Goal: Check status: Check status

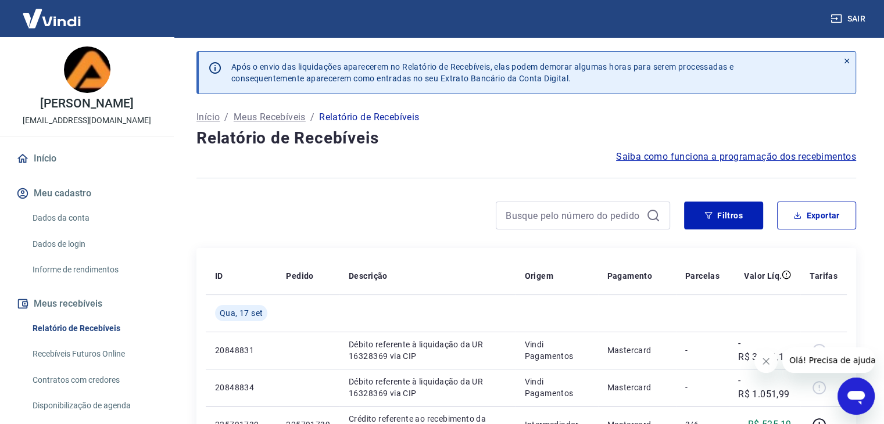
scroll to position [174, 0]
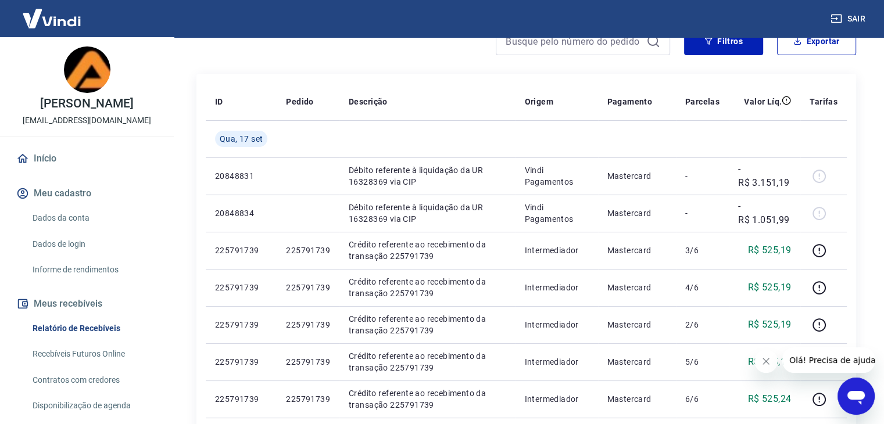
click at [762, 360] on icon "Cerrar mensaje de la compañía" at bounding box center [766, 361] width 9 height 9
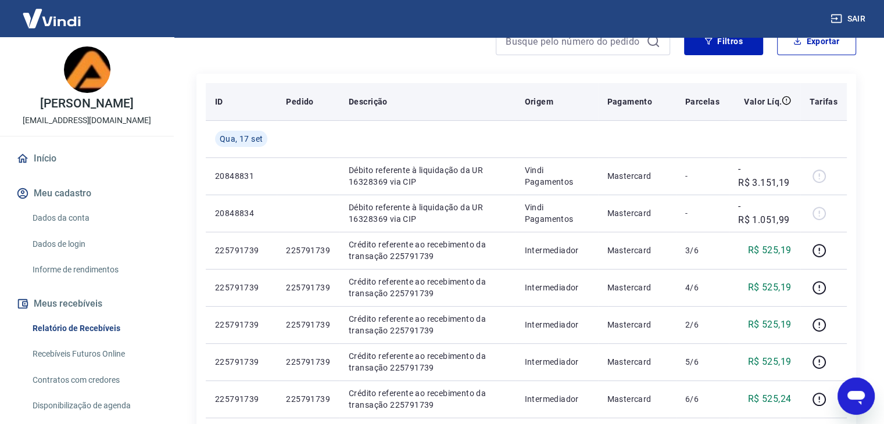
scroll to position [0, 0]
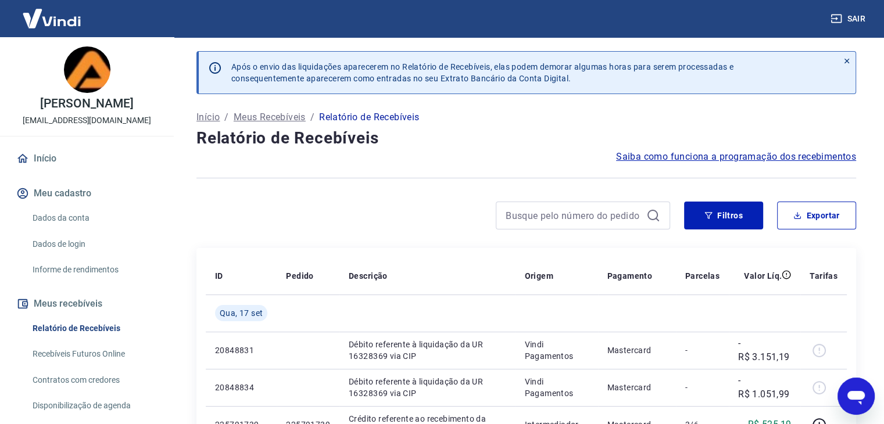
click at [70, 163] on link "Início" at bounding box center [87, 159] width 146 height 26
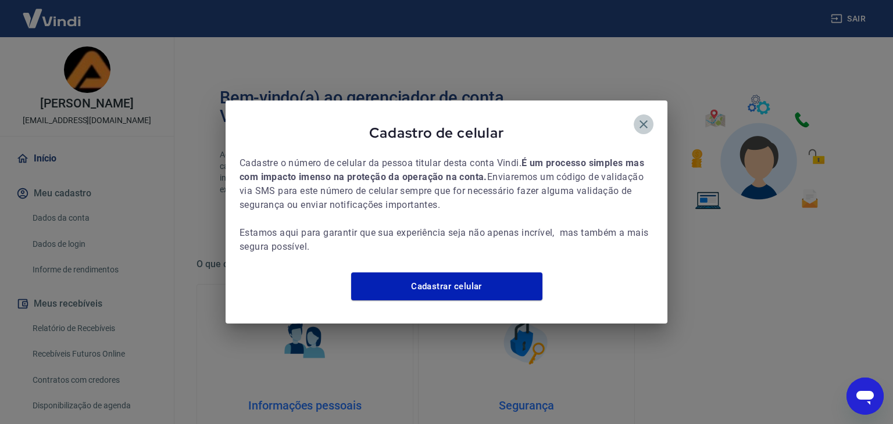
click at [642, 124] on icon "button" at bounding box center [644, 124] width 14 height 14
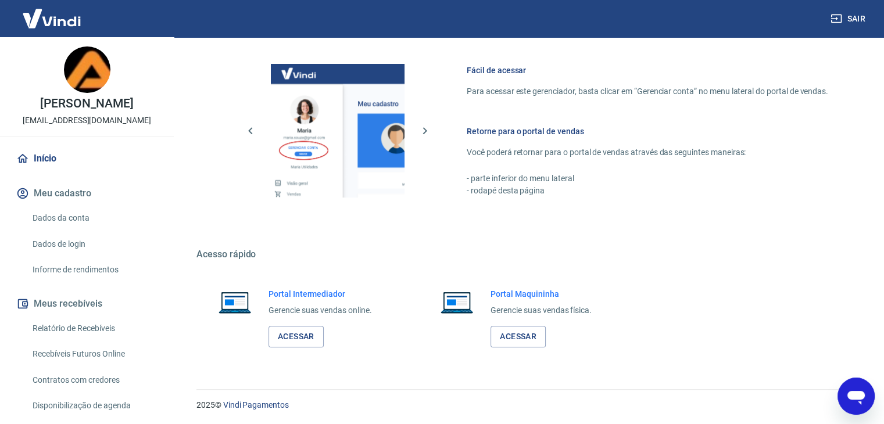
scroll to position [116, 0]
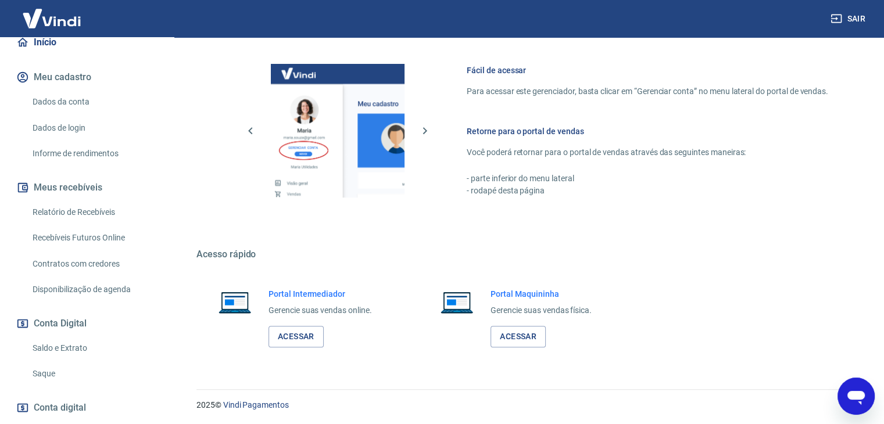
click at [87, 188] on button "Meus recebíveis" at bounding box center [87, 188] width 146 height 26
click at [84, 213] on link "Relatório de Recebíveis" at bounding box center [94, 213] width 132 height 24
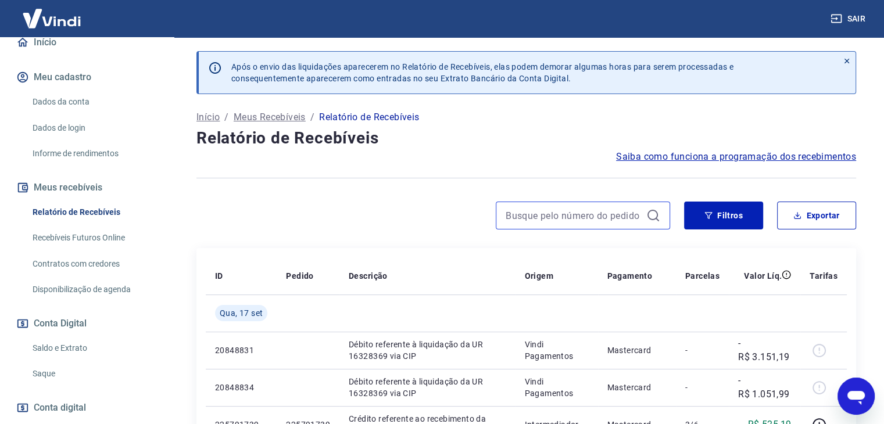
click at [531, 209] on input at bounding box center [574, 215] width 136 height 17
paste input "192123693"
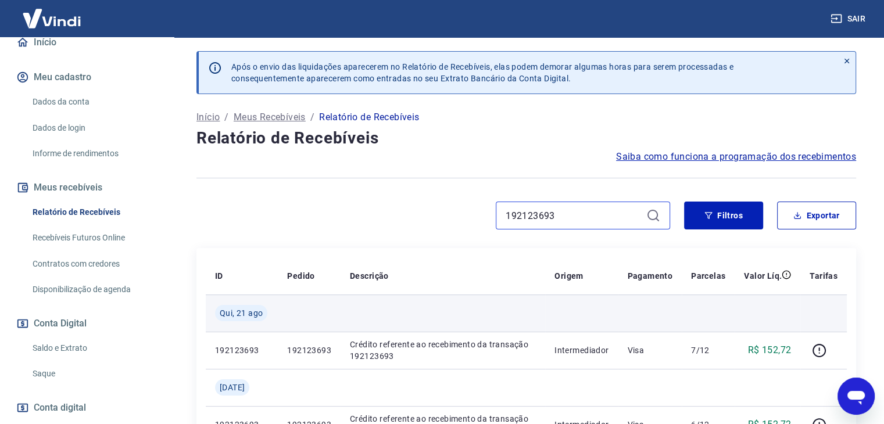
scroll to position [174, 0]
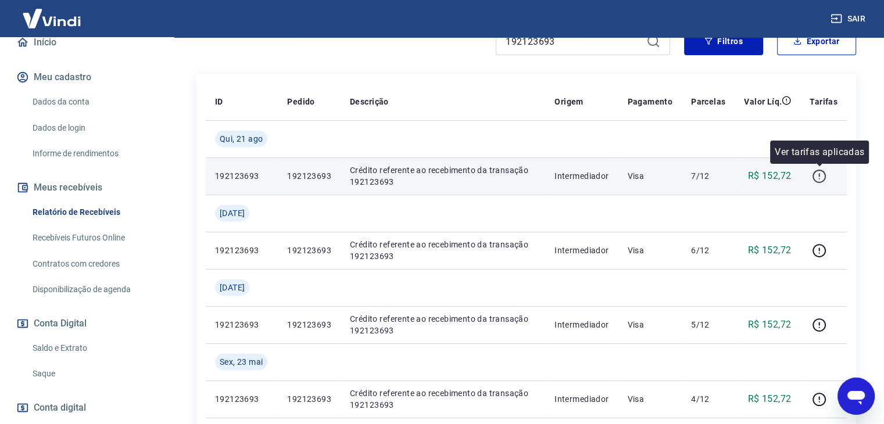
click at [816, 180] on icon "button" at bounding box center [819, 176] width 13 height 13
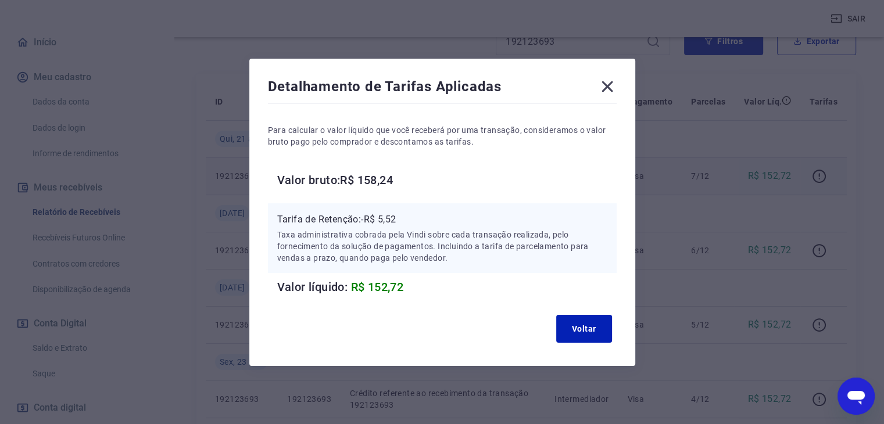
click at [609, 78] on icon at bounding box center [607, 86] width 19 height 19
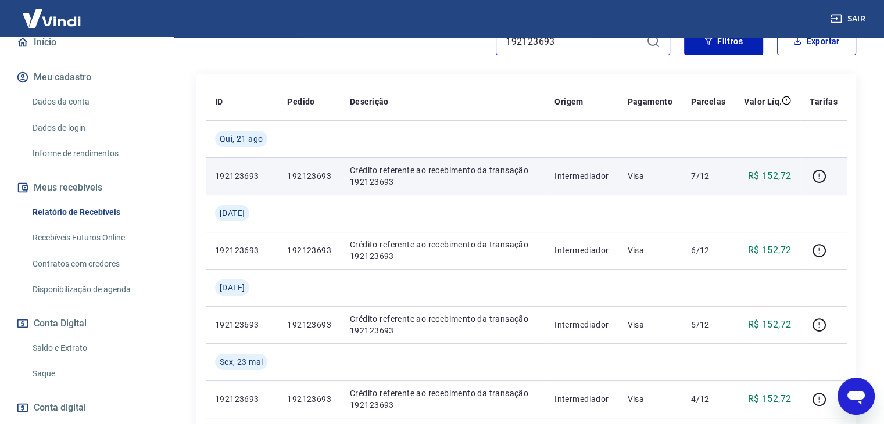
click at [567, 47] on input "192123693" at bounding box center [574, 41] width 136 height 17
paste input "5803998"
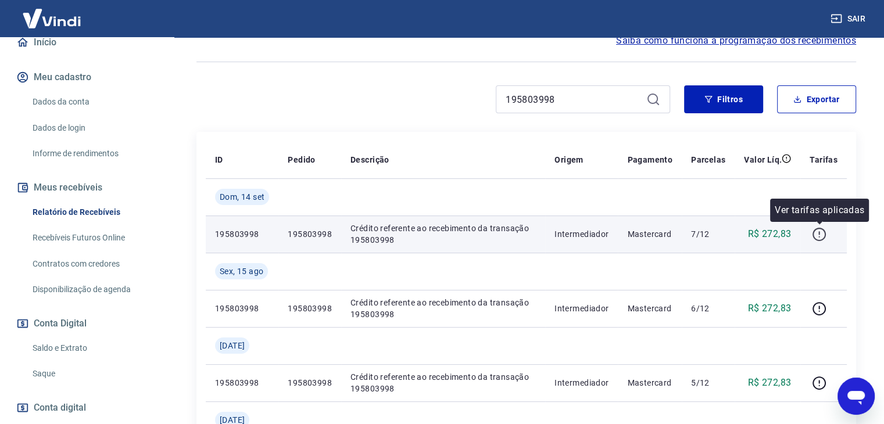
click at [819, 228] on icon "button" at bounding box center [819, 234] width 15 height 15
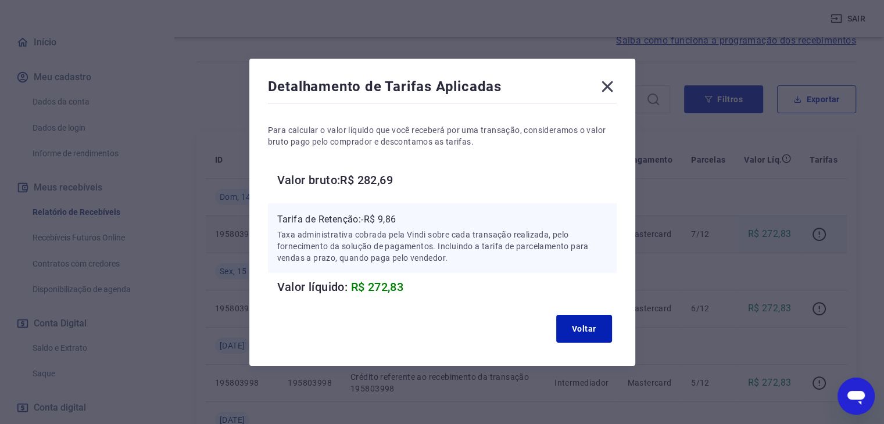
click at [613, 87] on icon at bounding box center [607, 86] width 11 height 11
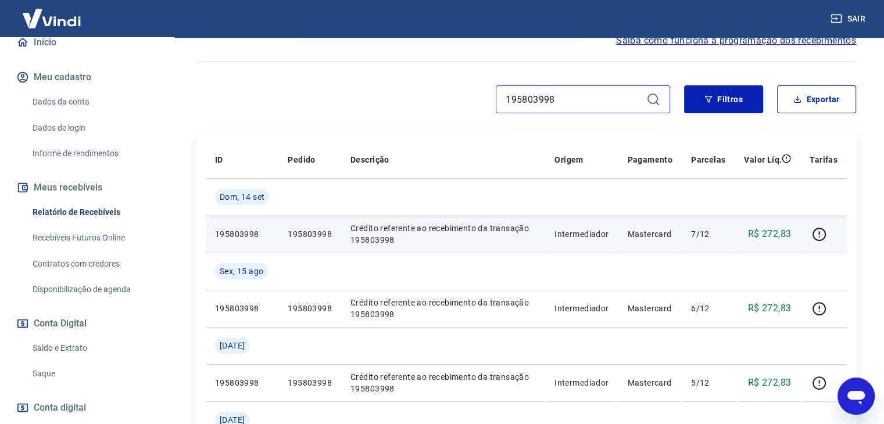
click at [590, 94] on input "195803998" at bounding box center [574, 99] width 136 height 17
paste input "22034251"
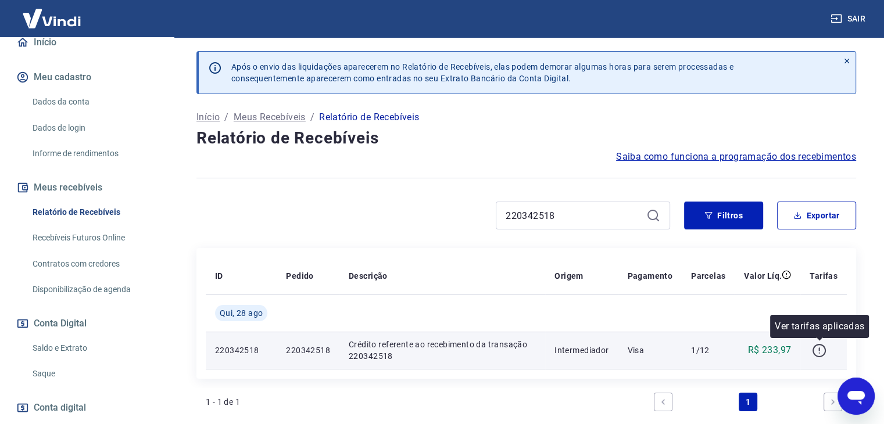
click at [814, 352] on icon "button" at bounding box center [819, 350] width 13 height 13
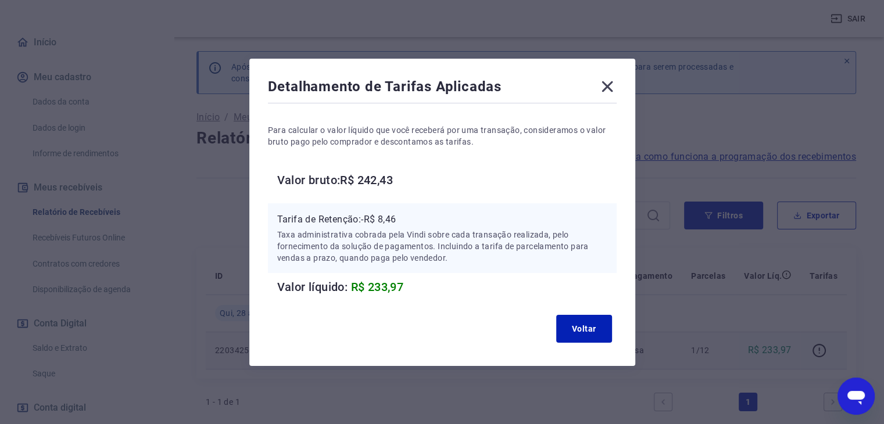
click at [614, 80] on icon at bounding box center [607, 86] width 19 height 19
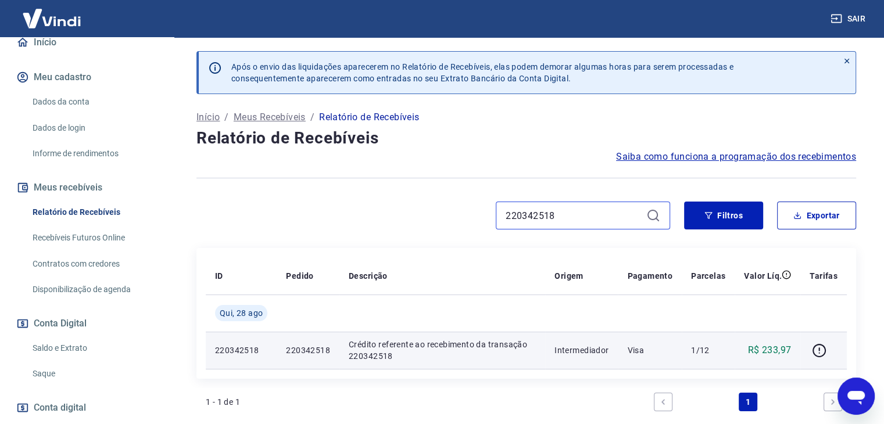
click at [613, 212] on input "220342518" at bounding box center [574, 215] width 136 height 17
paste input "0670525"
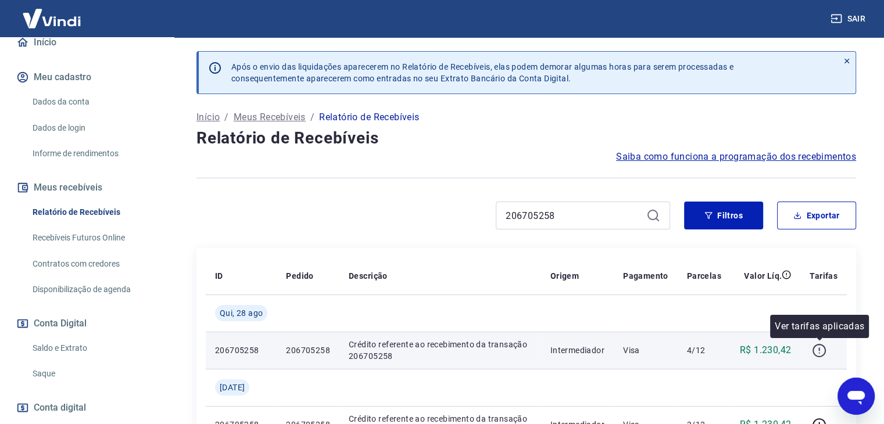
click at [810, 345] on button "button" at bounding box center [819, 350] width 19 height 19
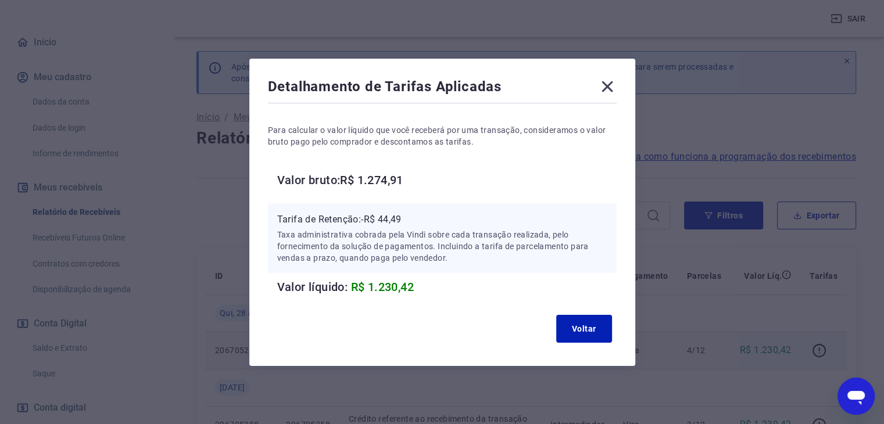
click at [613, 82] on icon at bounding box center [607, 86] width 11 height 11
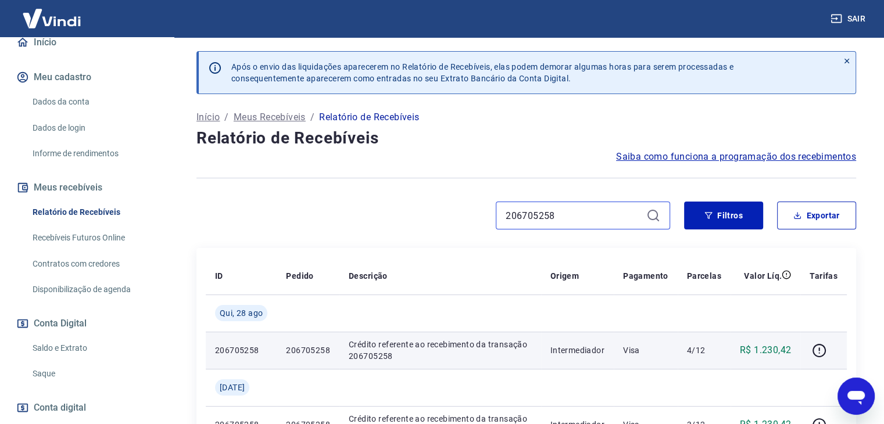
click at [607, 217] on input "206705258" at bounding box center [574, 215] width 136 height 17
paste input "11221725"
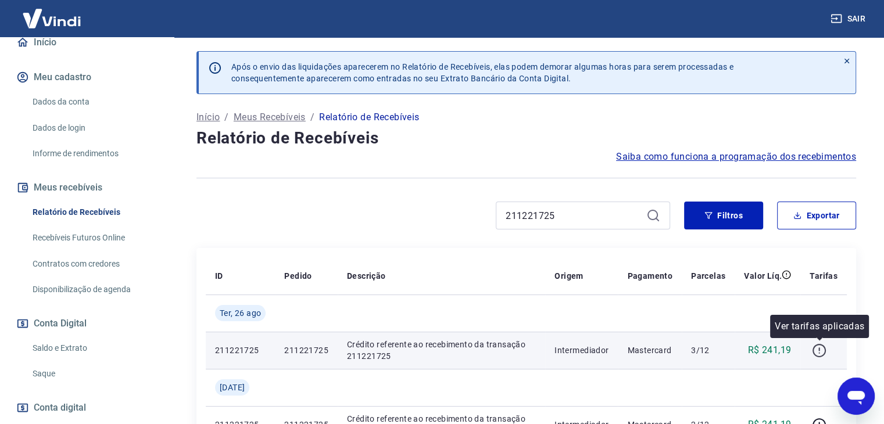
click at [813, 354] on icon "button" at bounding box center [819, 351] width 15 height 15
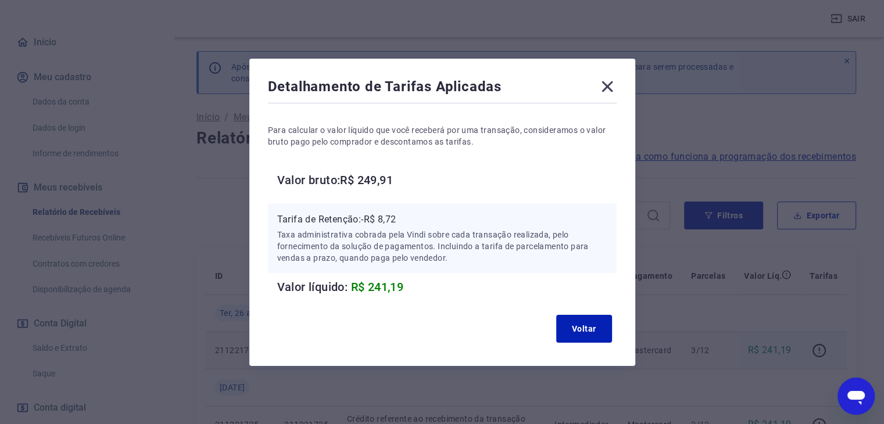
click at [605, 85] on icon at bounding box center [607, 86] width 19 height 19
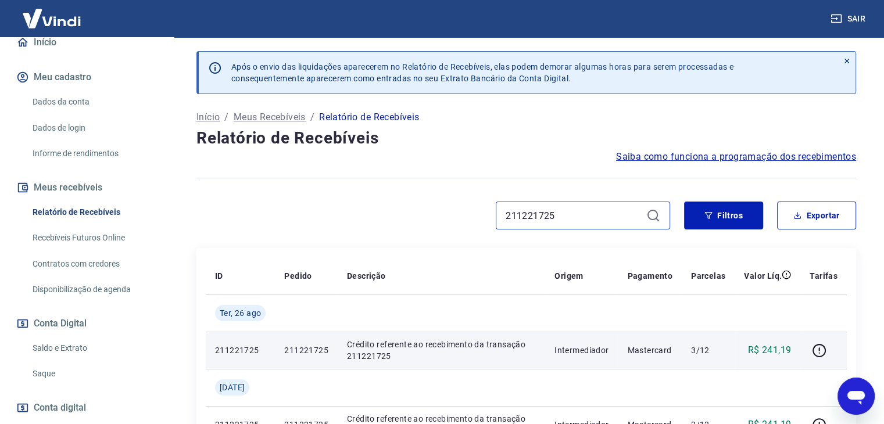
click at [573, 214] on input "211221725" at bounding box center [574, 215] width 136 height 17
paste input "4815653"
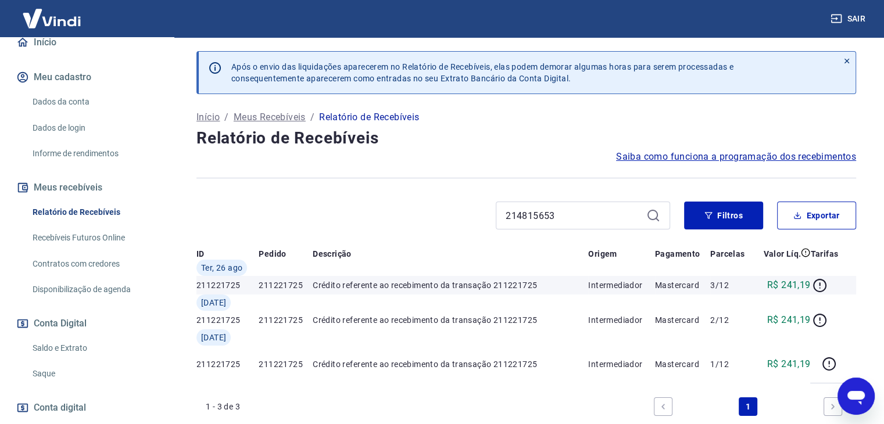
click at [394, 238] on div "214815653 Filtros Exportar" at bounding box center [527, 220] width 660 height 37
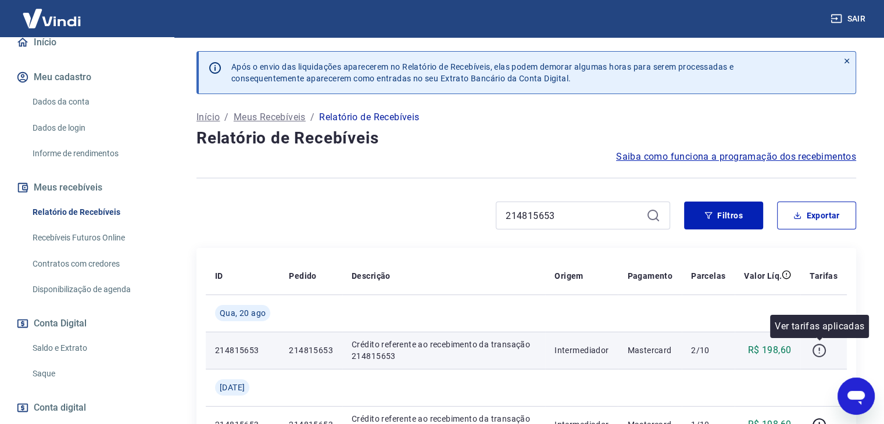
click at [815, 348] on icon "button" at bounding box center [819, 351] width 15 height 15
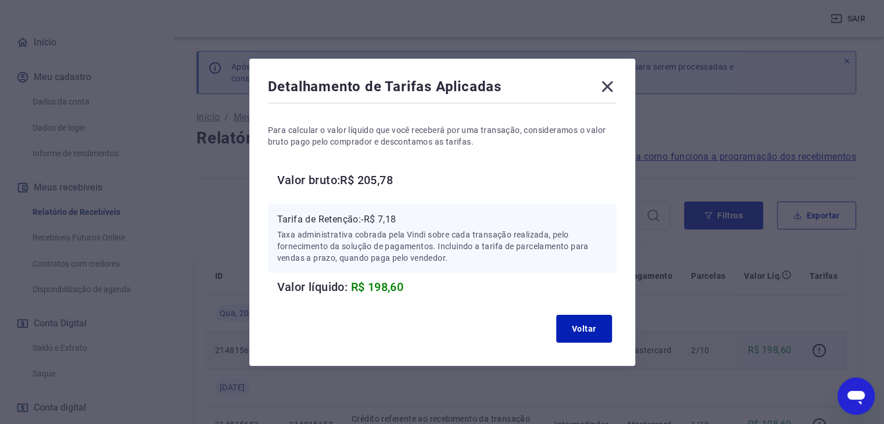
click at [608, 91] on icon at bounding box center [607, 86] width 19 height 19
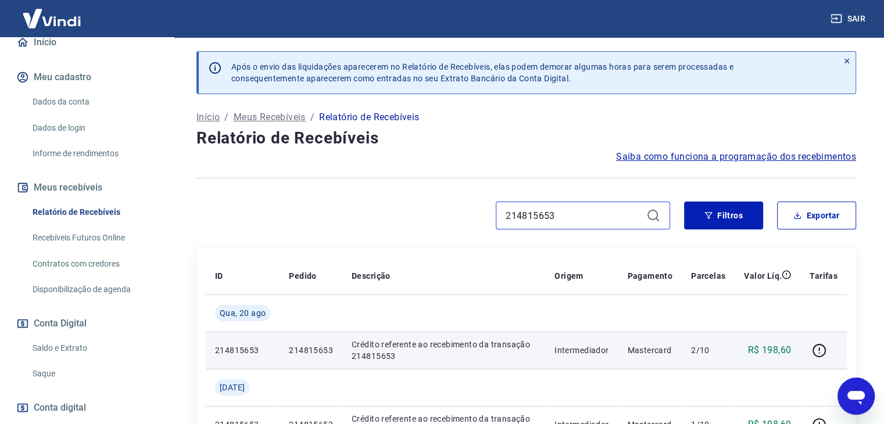
click at [537, 217] on input "214815653" at bounding box center [574, 215] width 136 height 17
click at [539, 217] on input "214815653" at bounding box center [574, 215] width 136 height 17
paste input "214814750"
click at [540, 217] on input "214815214814750653" at bounding box center [574, 215] width 136 height 17
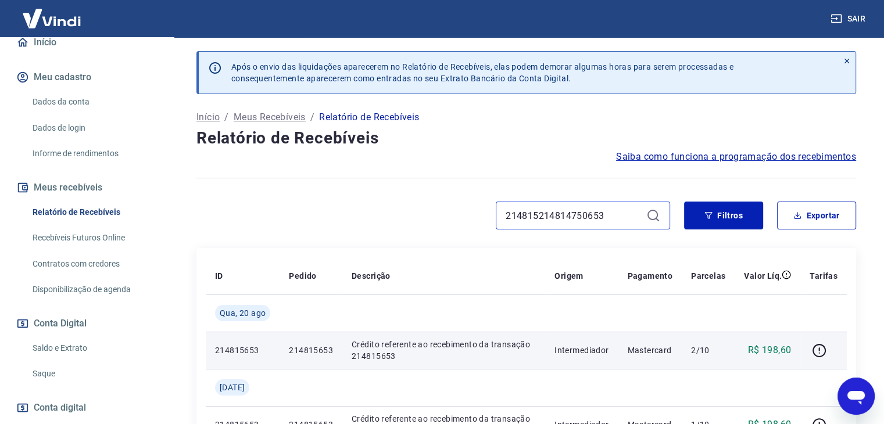
paste input "4750"
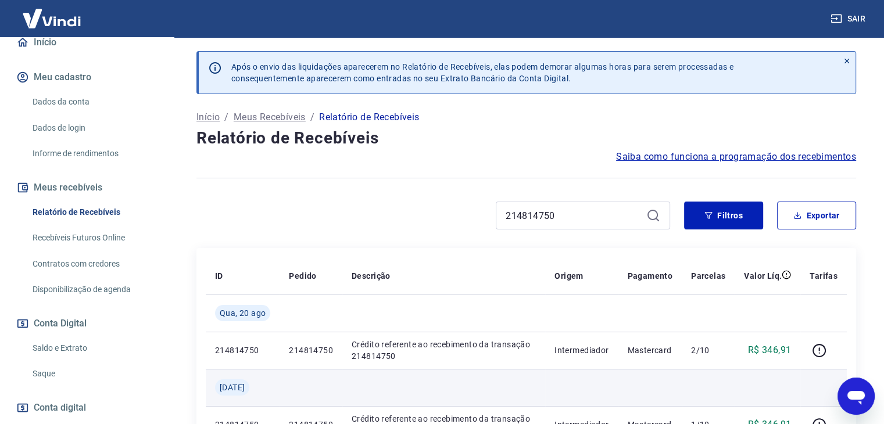
scroll to position [116, 0]
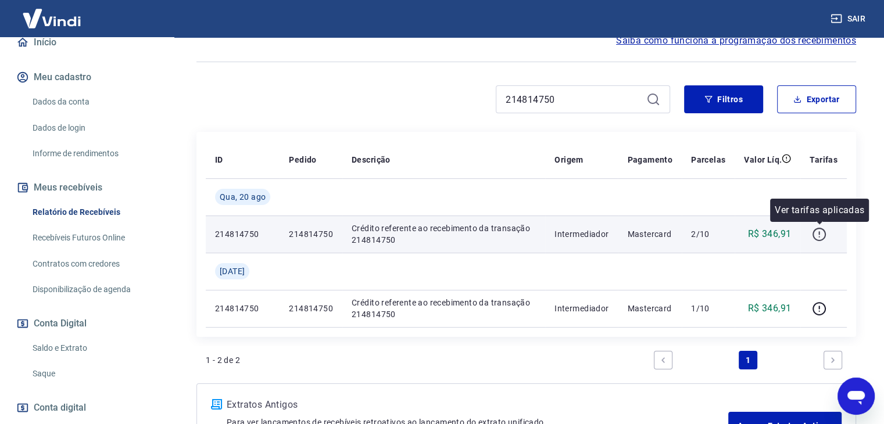
click at [822, 240] on icon "button" at bounding box center [819, 234] width 15 height 15
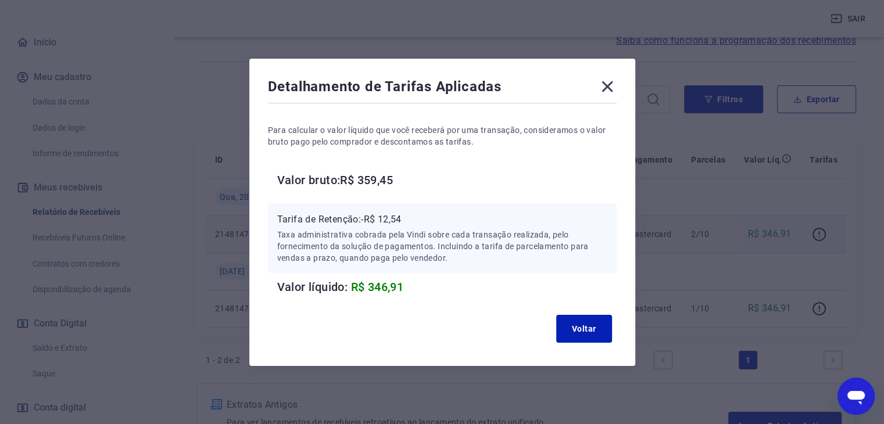
click at [608, 84] on icon at bounding box center [607, 86] width 11 height 11
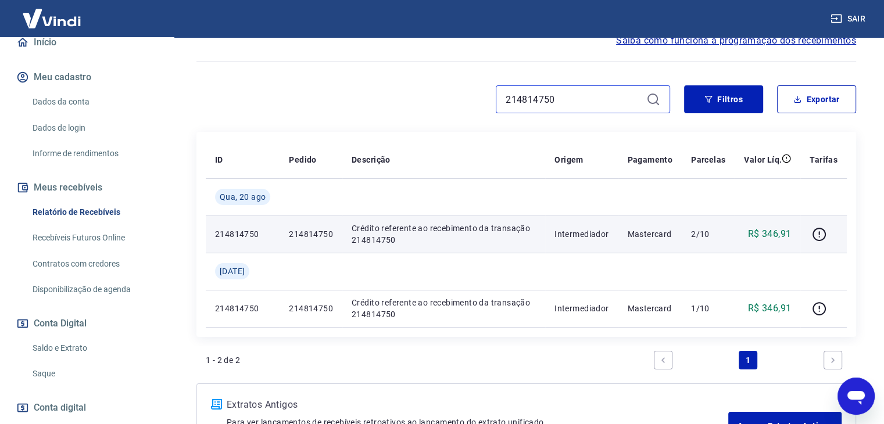
click at [570, 103] on input "214814750" at bounding box center [574, 99] width 136 height 17
paste input "01483075"
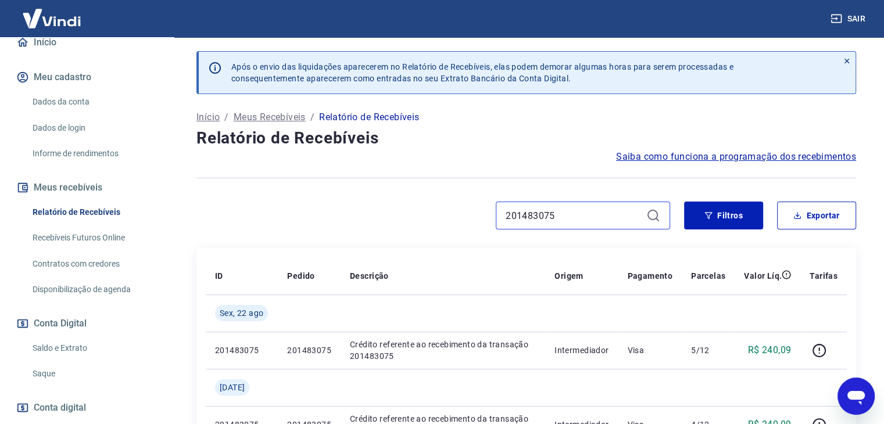
scroll to position [116, 0]
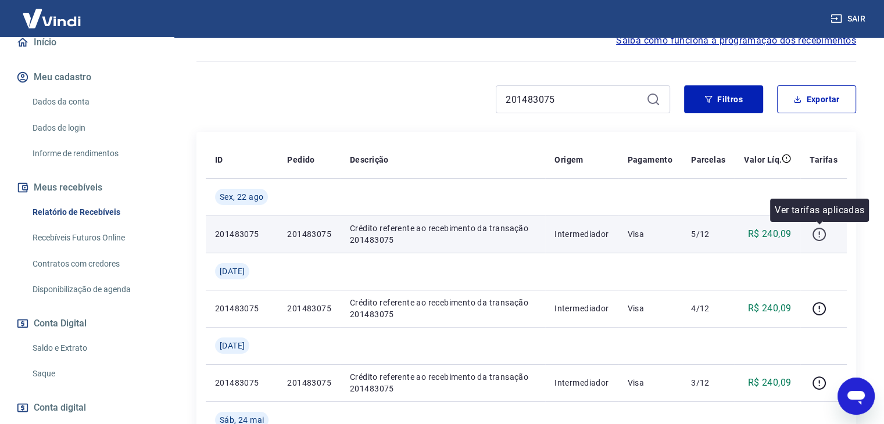
click at [815, 240] on icon "button" at bounding box center [819, 234] width 15 height 15
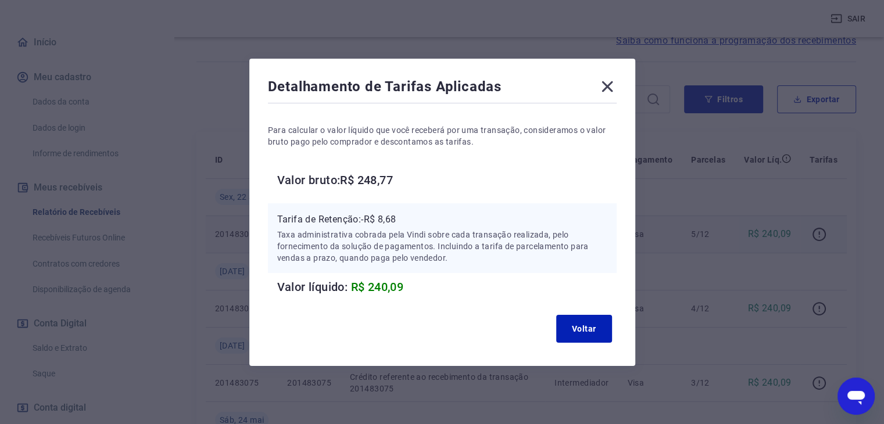
click at [602, 86] on div "Detalhamento de Tarifas Aplicadas" at bounding box center [442, 88] width 349 height 23
click at [609, 86] on icon at bounding box center [607, 86] width 19 height 19
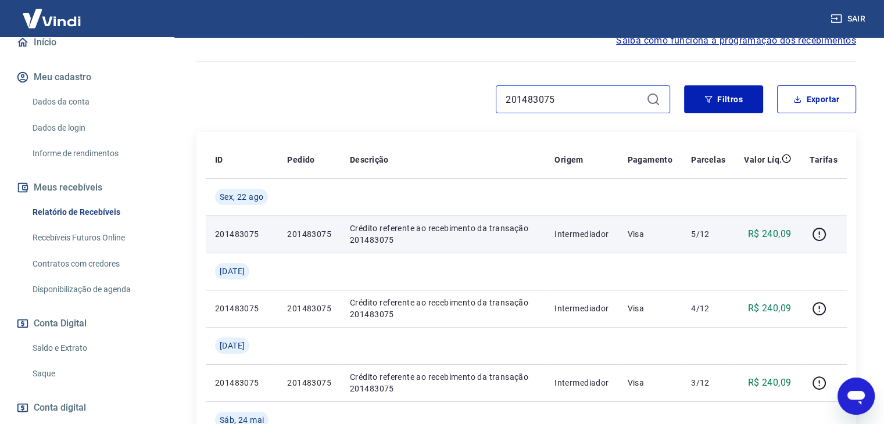
click at [599, 91] on input "201483075" at bounding box center [574, 99] width 136 height 17
paste input "7636973"
type input "207636973"
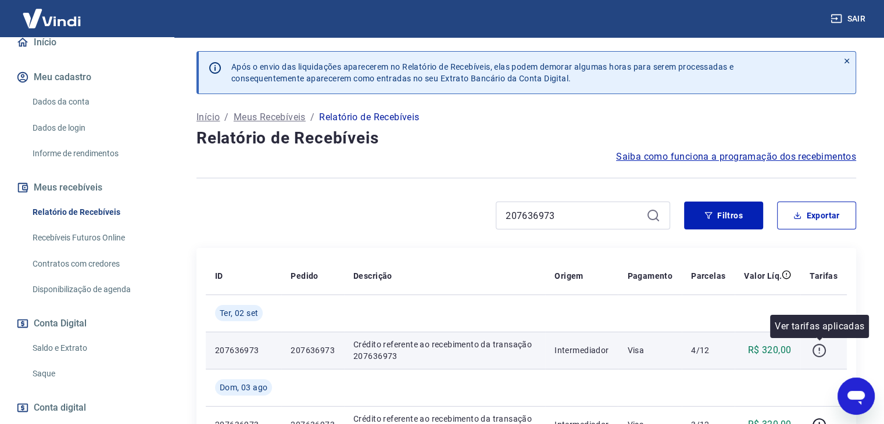
click at [828, 353] on button "button" at bounding box center [819, 350] width 19 height 19
